Goal: Task Accomplishment & Management: Use online tool/utility

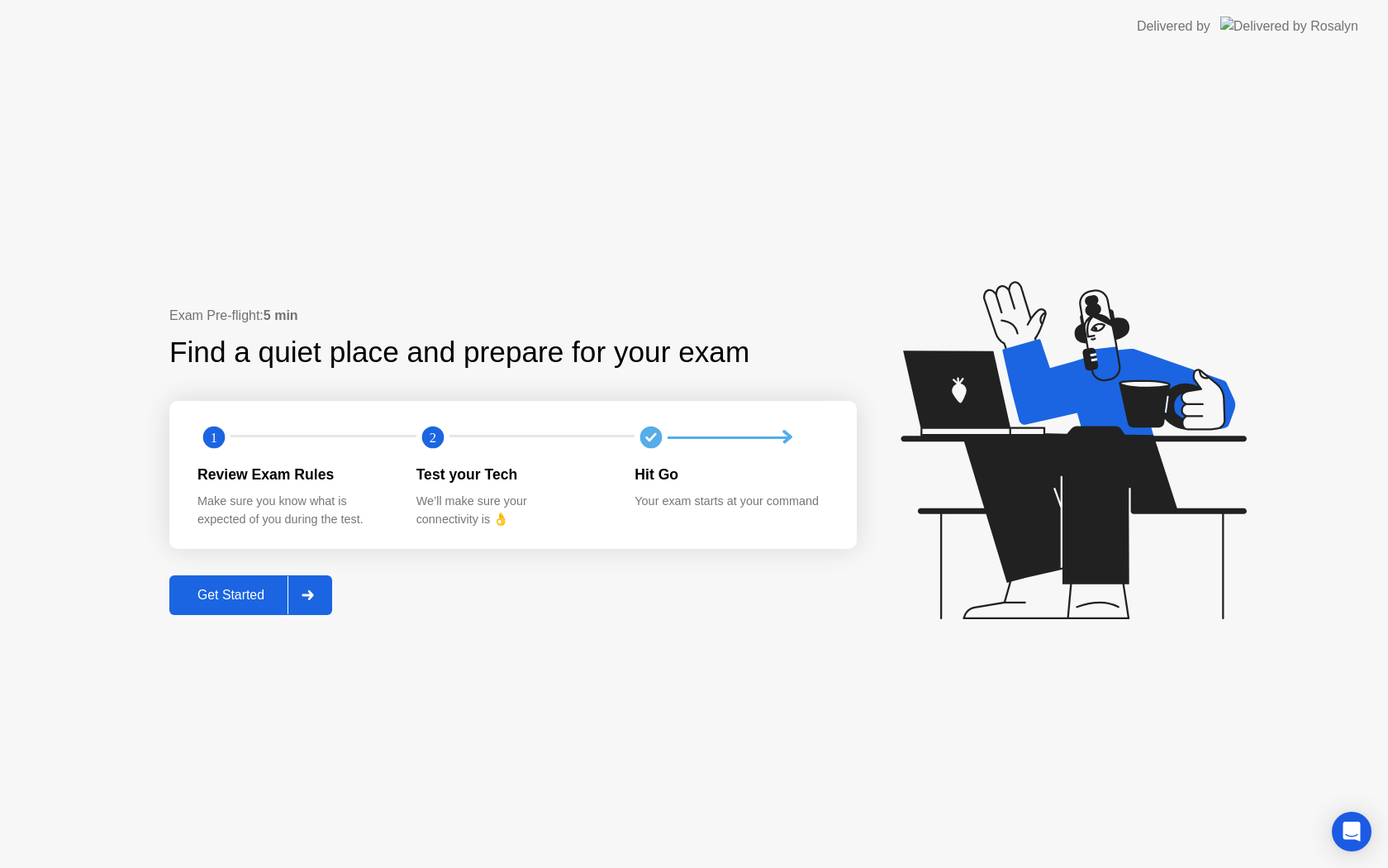
click at [221, 603] on div "Get Started" at bounding box center [230, 595] width 113 height 15
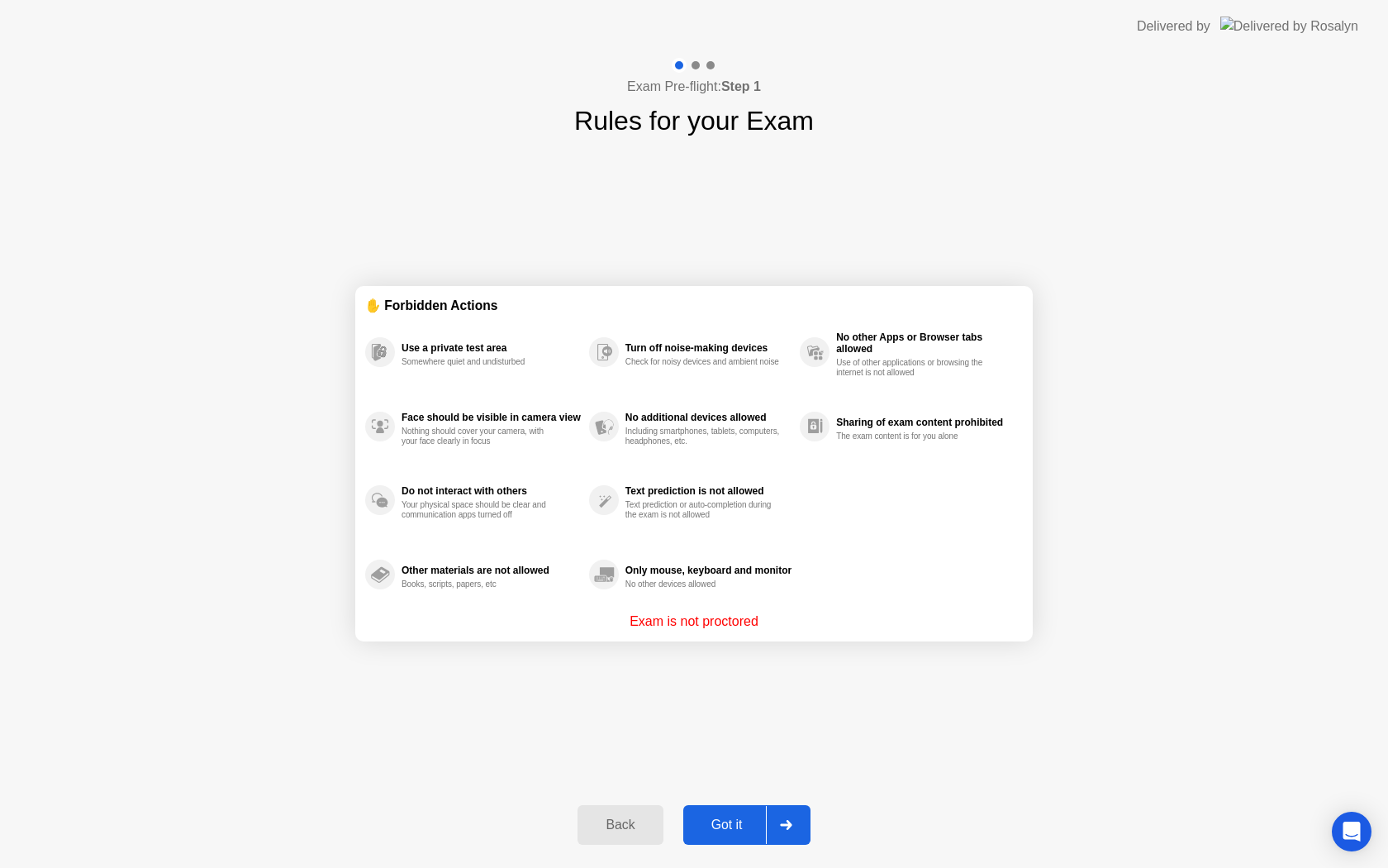
click at [742, 828] on div "Got it" at bounding box center [727, 825] width 78 height 15
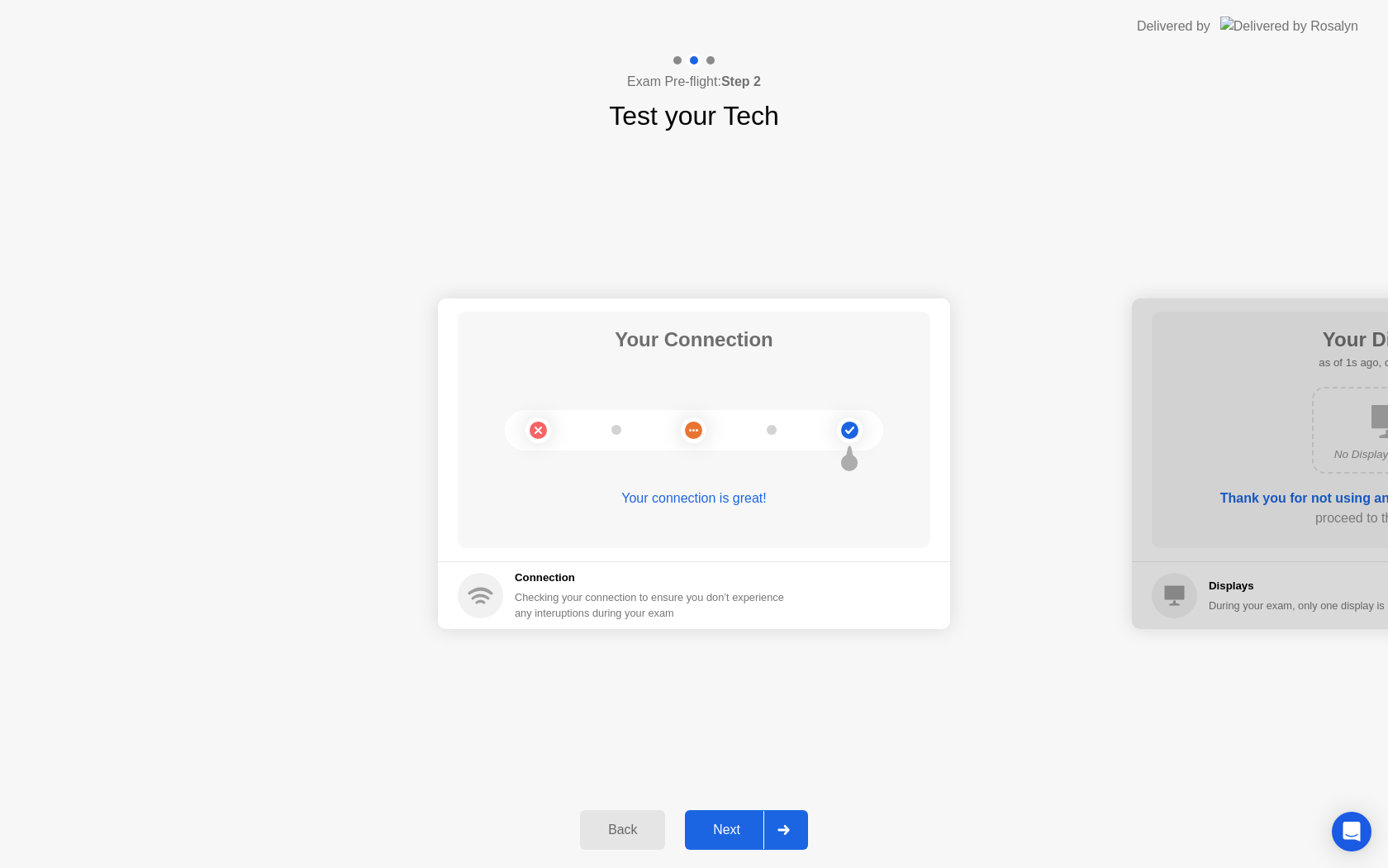
click at [742, 828] on div "Next" at bounding box center [726, 830] width 73 height 15
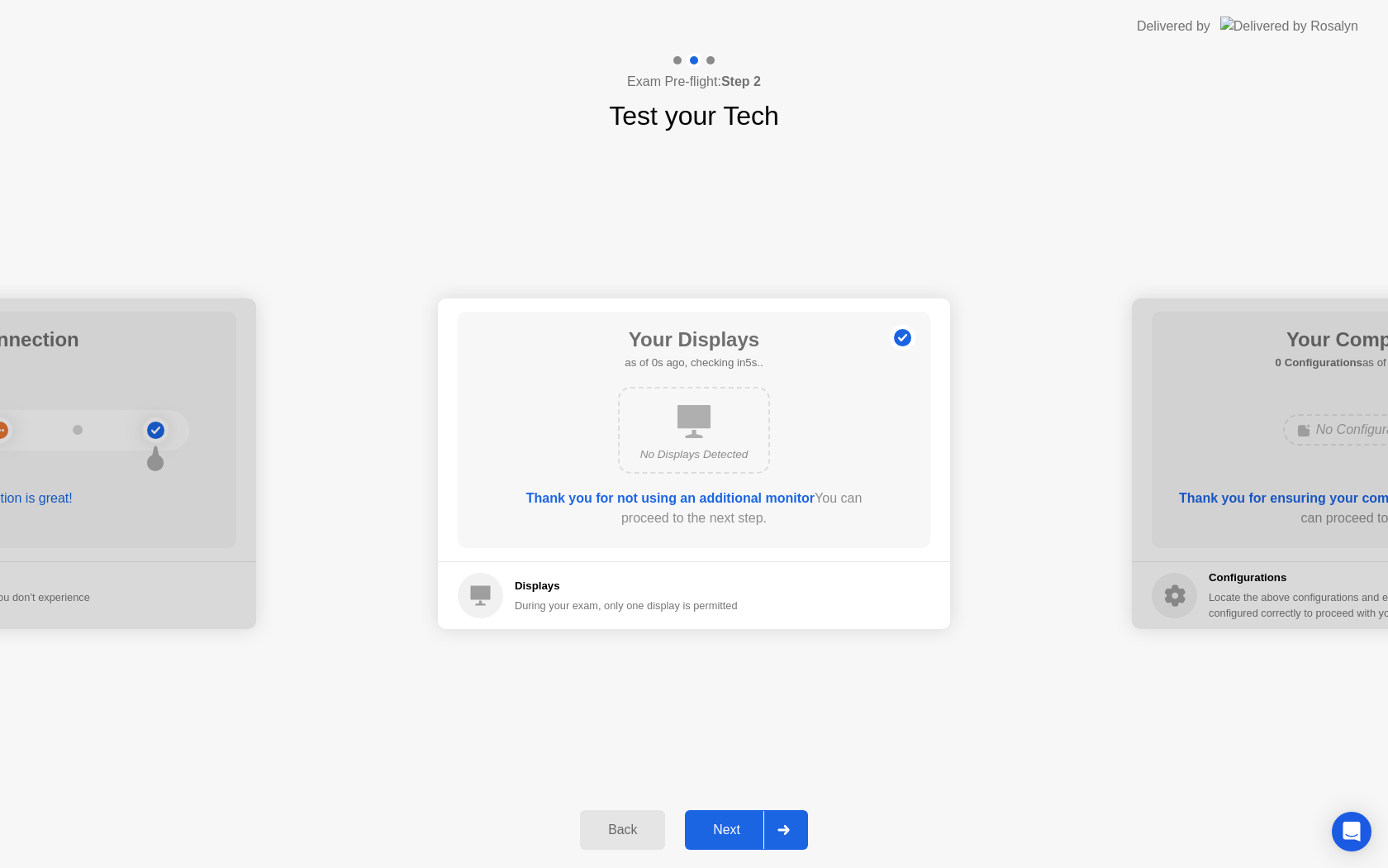
click at [742, 828] on div "Next" at bounding box center [726, 830] width 73 height 15
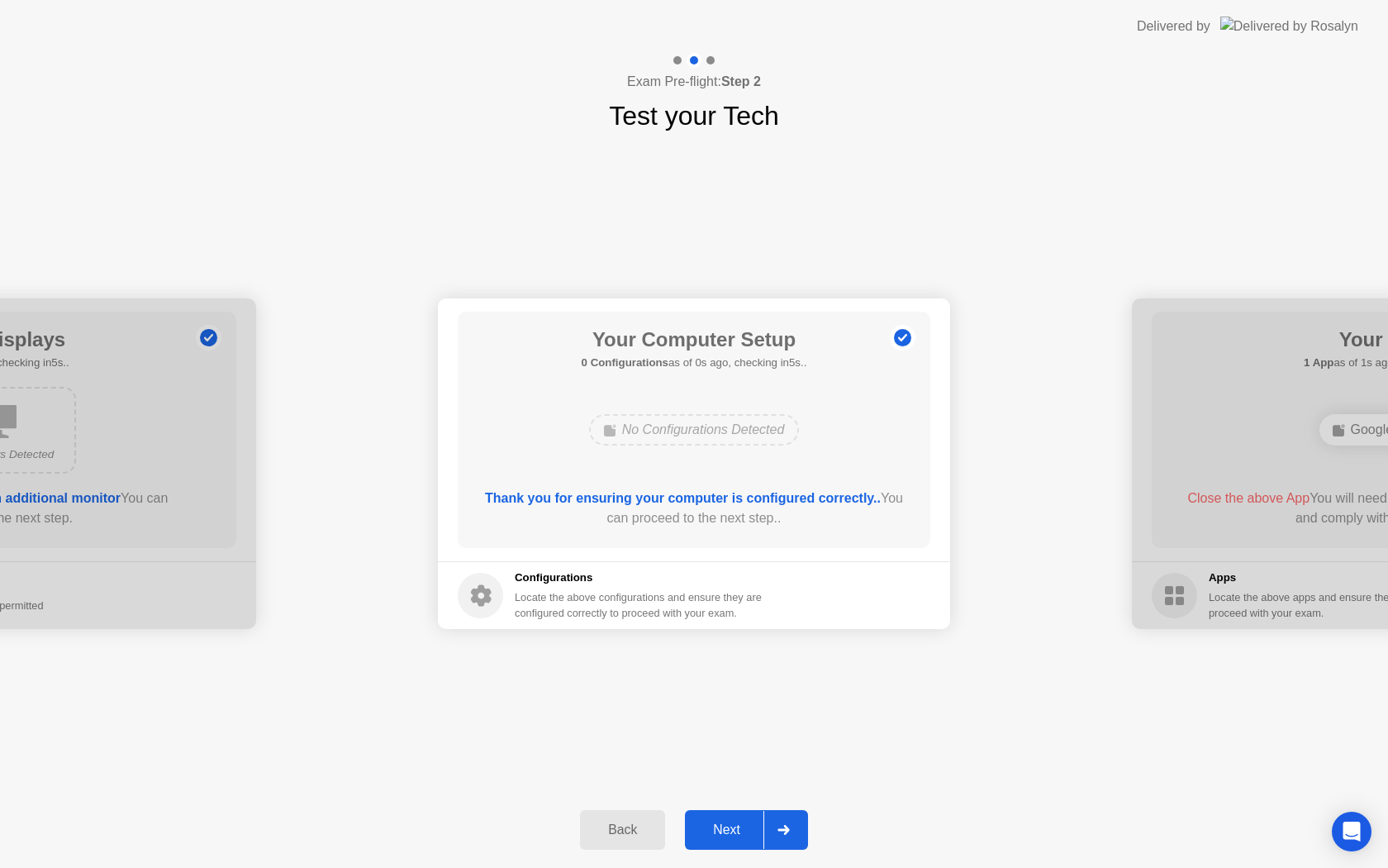
click at [742, 828] on div "Next" at bounding box center [726, 830] width 73 height 15
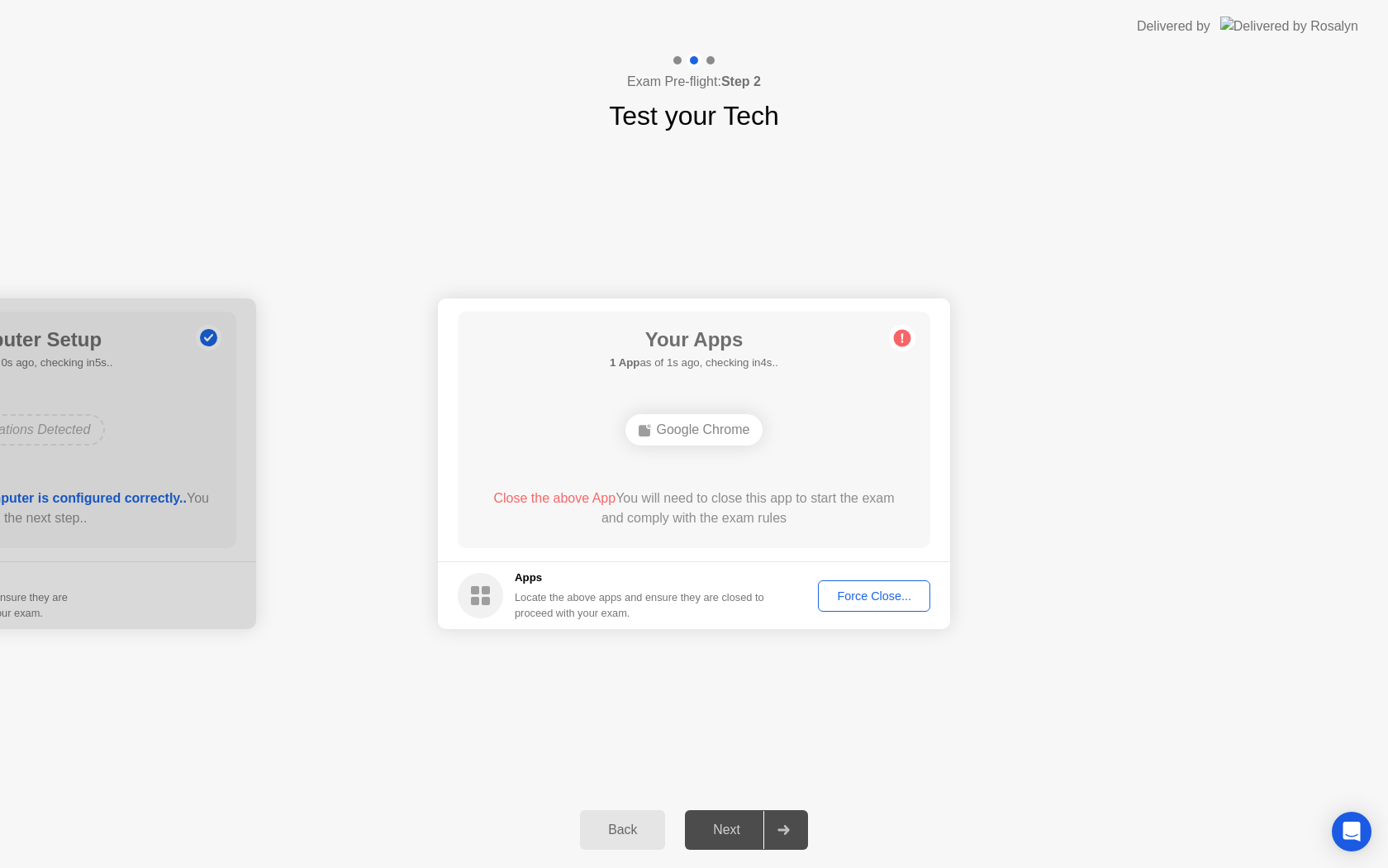
click at [844, 591] on div "Force Close..." at bounding box center [875, 596] width 101 height 13
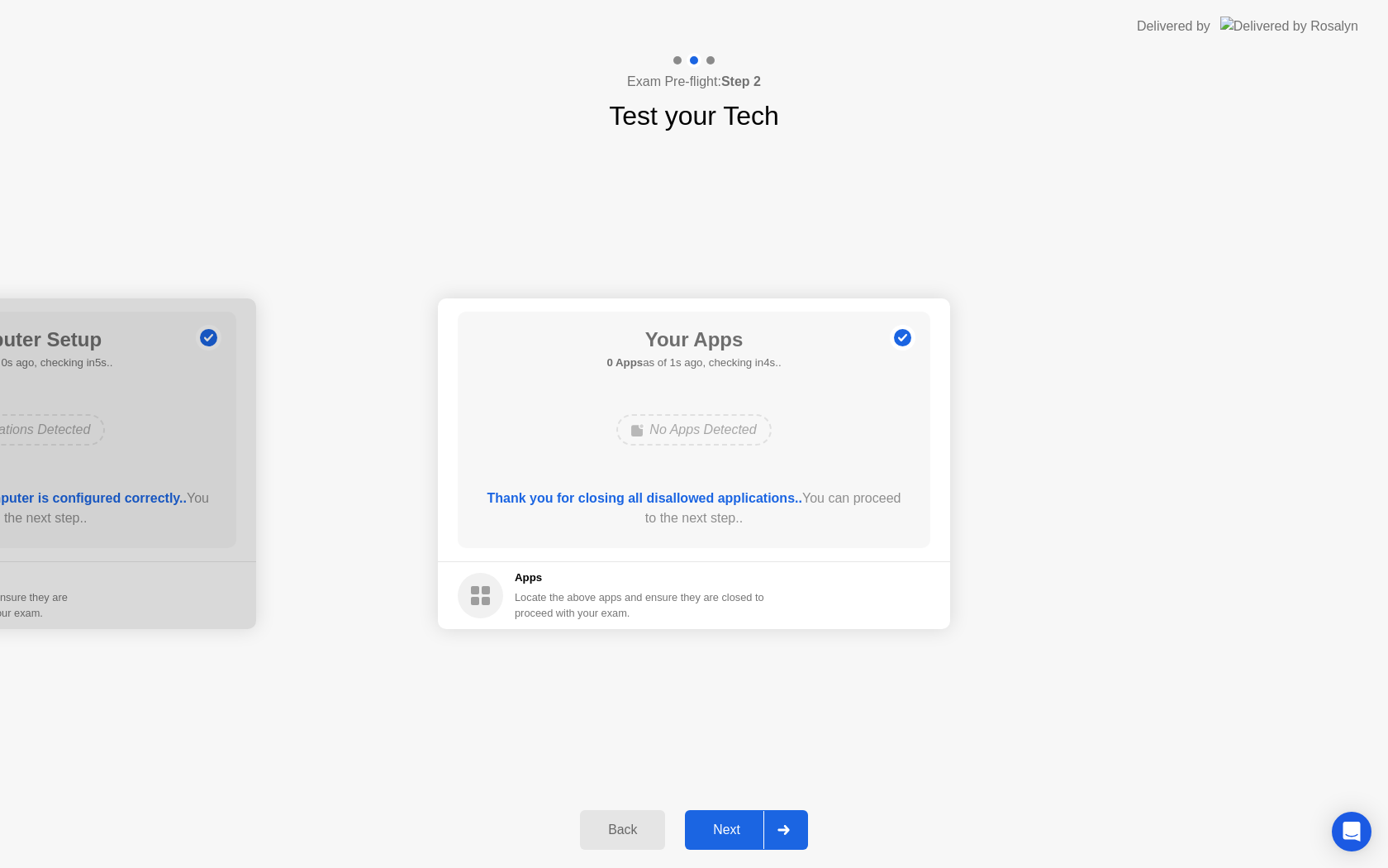
click at [724, 831] on div "Next" at bounding box center [726, 830] width 73 height 15
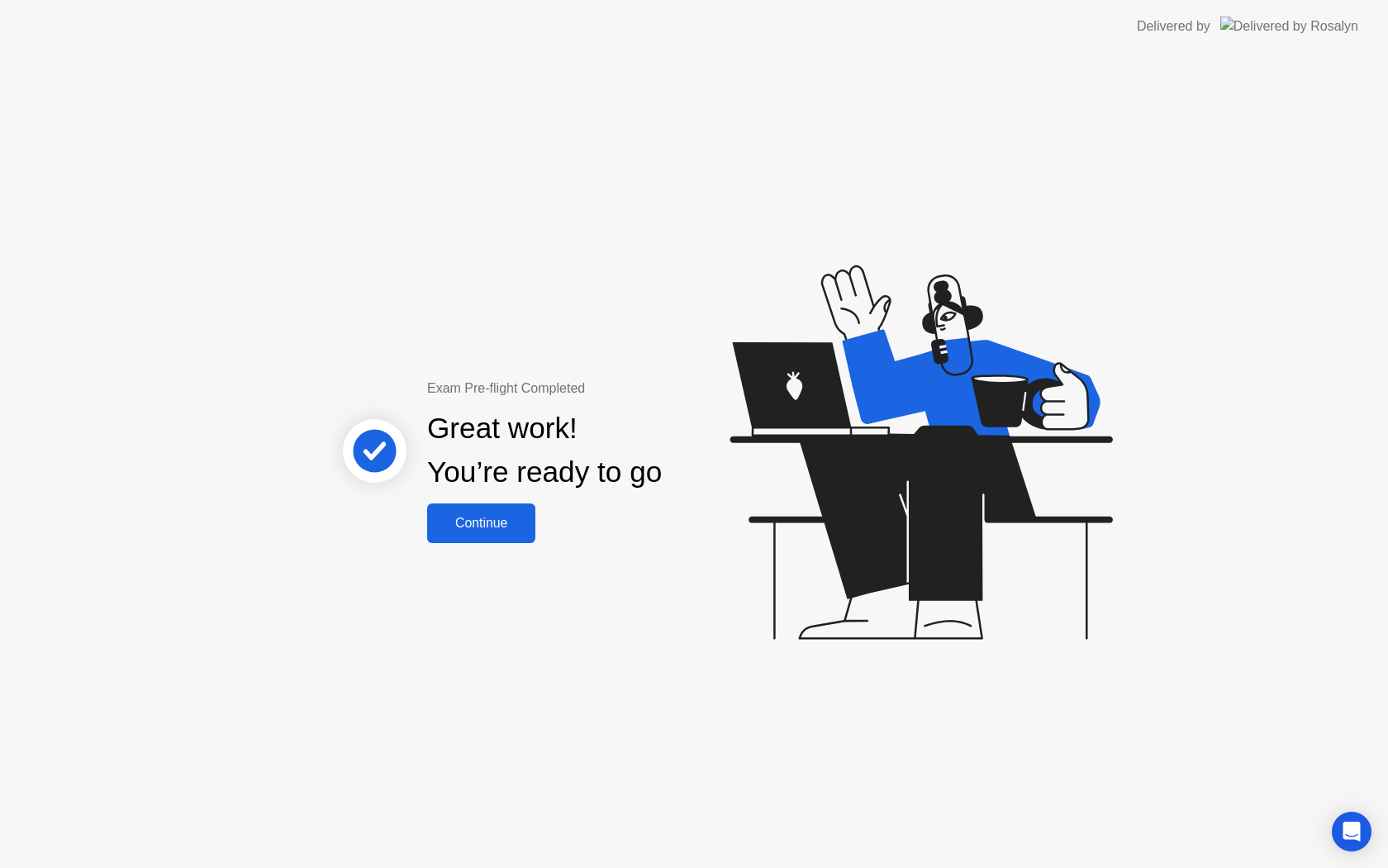
click at [510, 518] on div "Continue" at bounding box center [481, 523] width 98 height 15
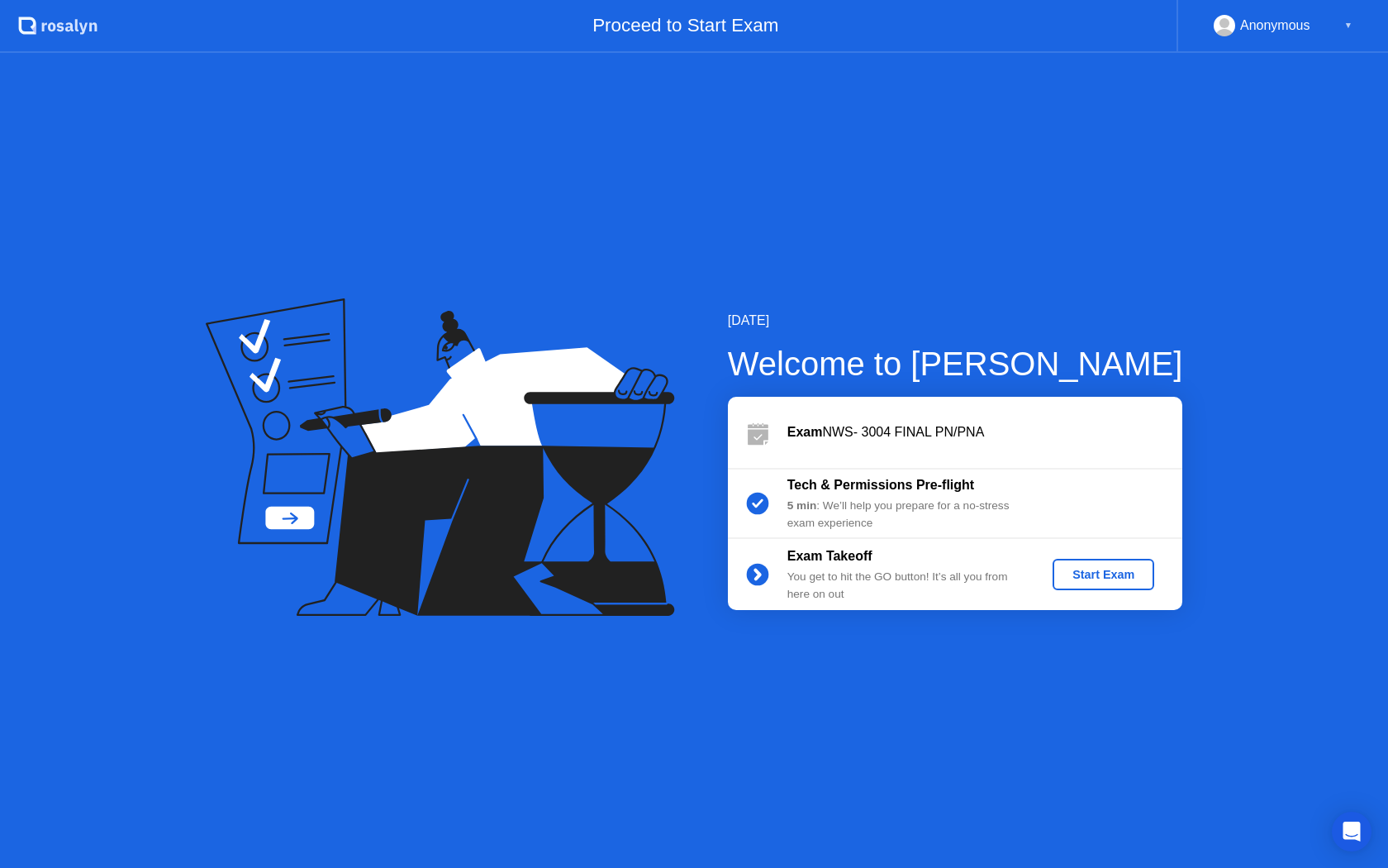
click at [1133, 568] on div "Start Exam" at bounding box center [1103, 574] width 88 height 13
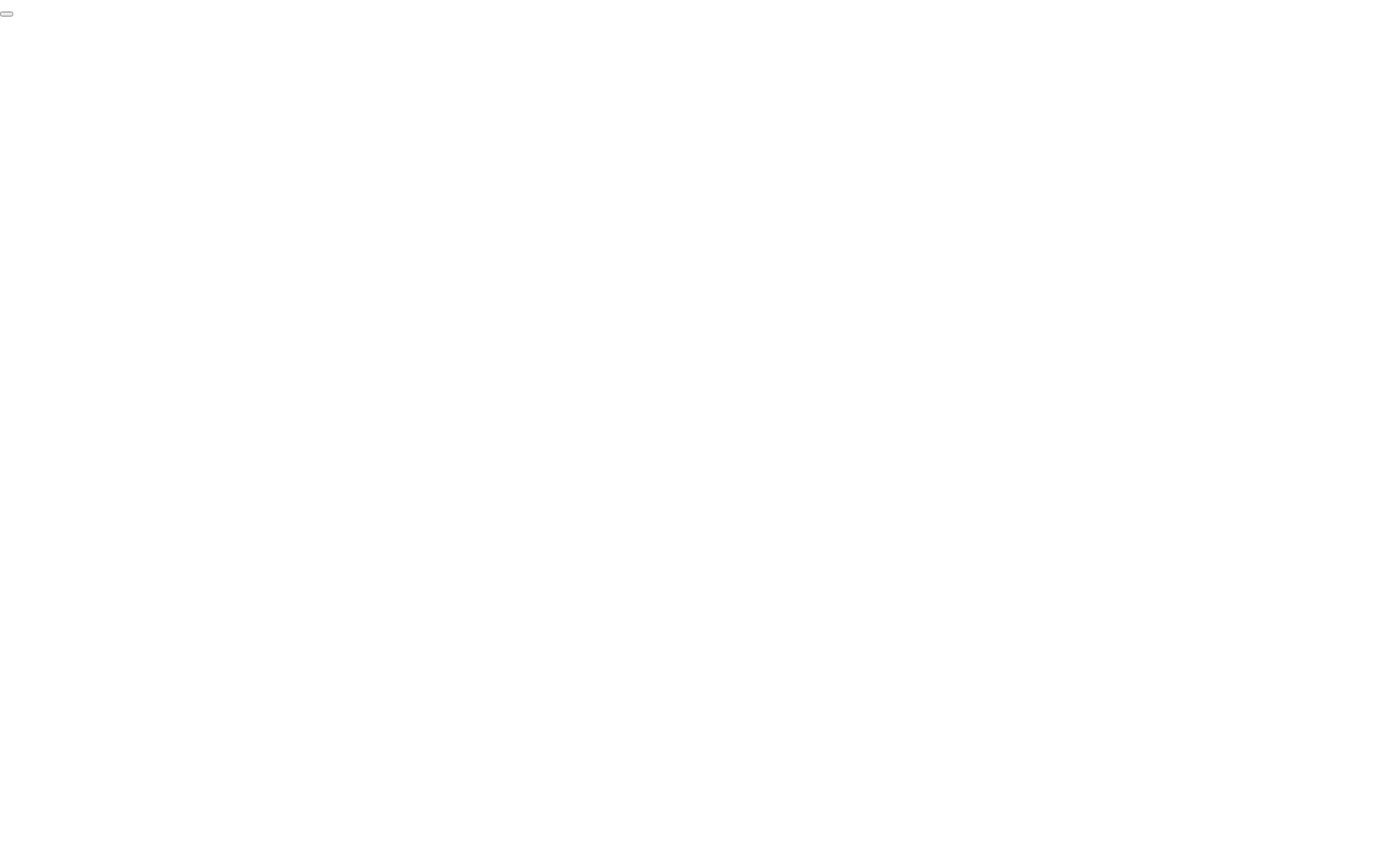
click div "End Proctoring Session"
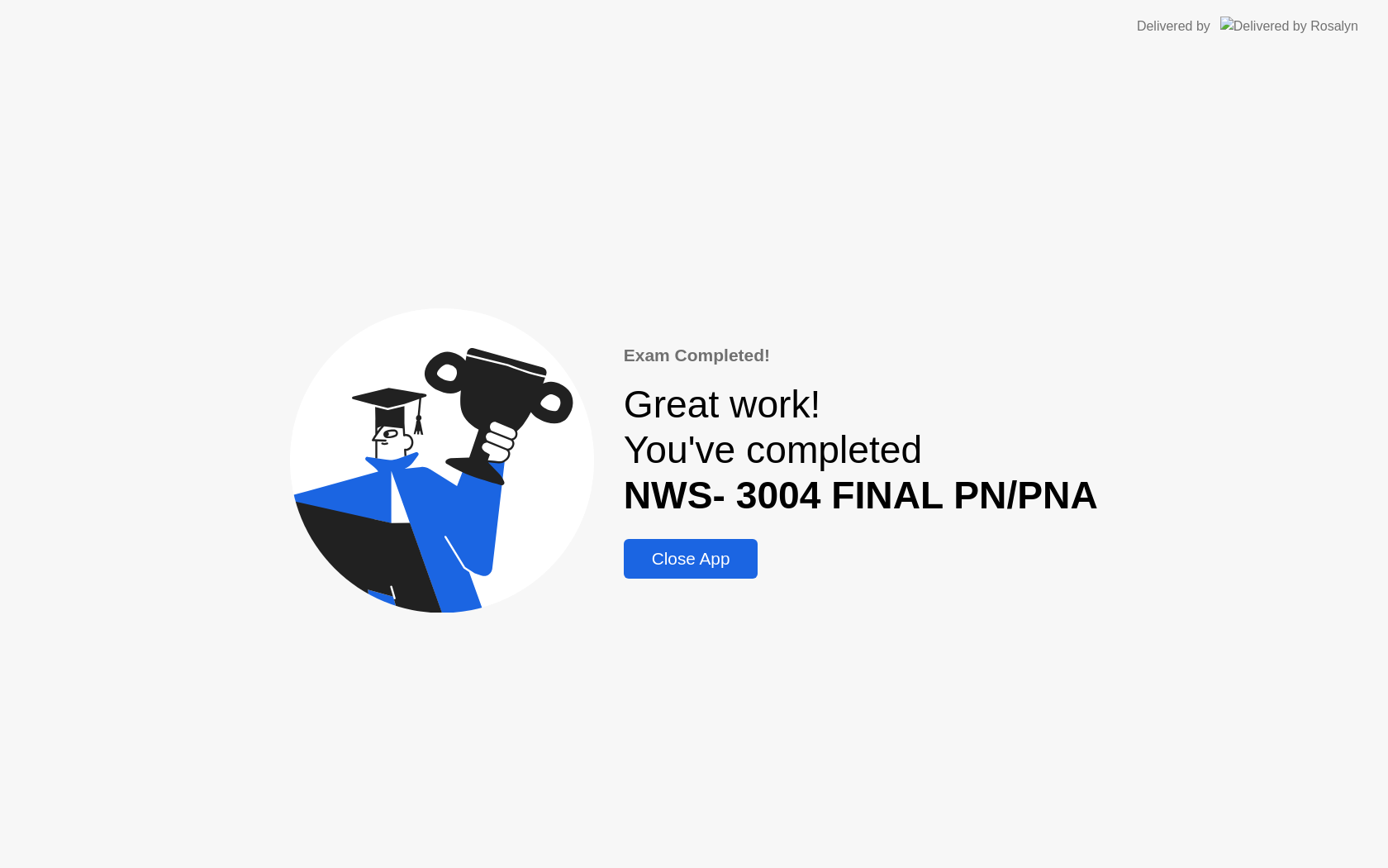
click at [665, 566] on div "Close App" at bounding box center [691, 558] width 125 height 20
